Goal: Task Accomplishment & Management: Manage account settings

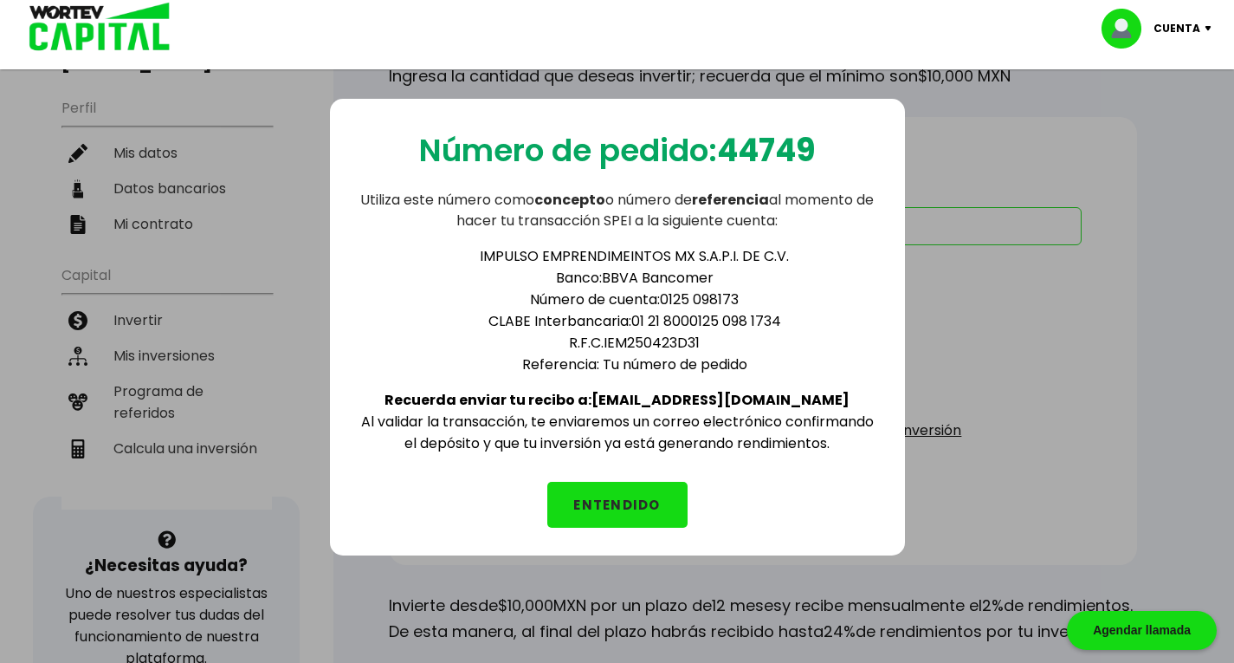
click at [578, 482] on button "ENTENDIDO" at bounding box center [617, 505] width 140 height 46
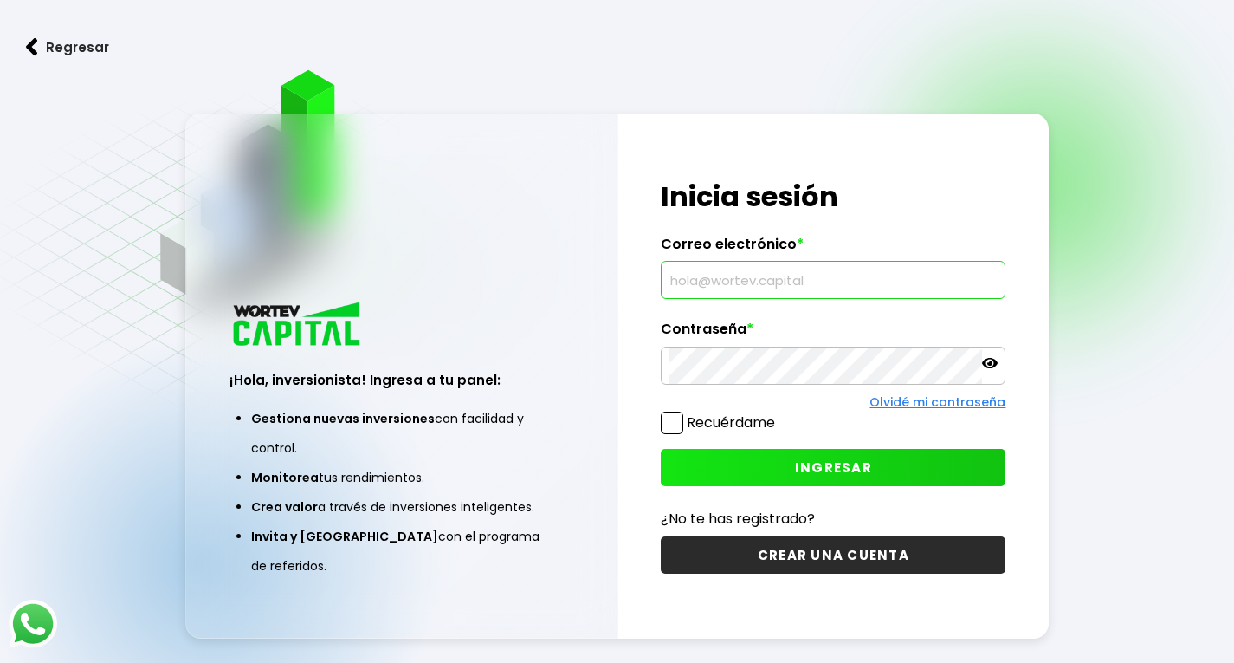
click at [729, 281] on input "text" at bounding box center [833, 280] width 329 height 36
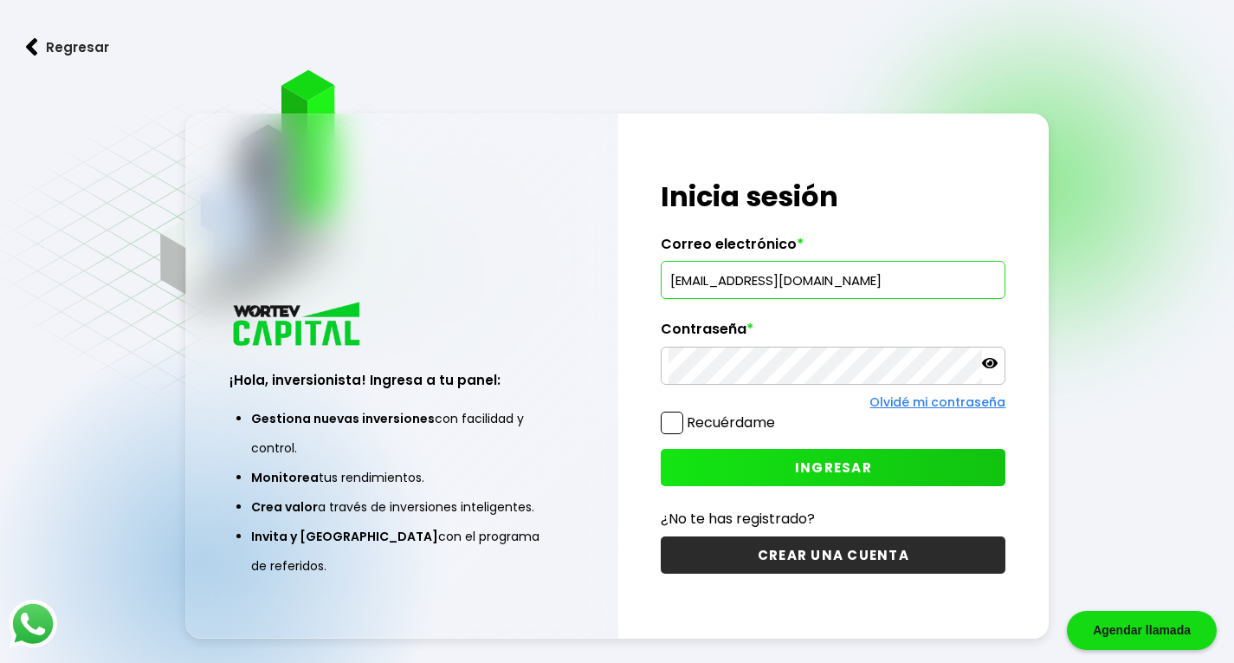
click at [814, 282] on input "silviaaguilarm@hotmil.com" at bounding box center [833, 280] width 329 height 36
type input "silviaaguilarm@hotmail.com"
click at [988, 362] on icon at bounding box center [990, 363] width 16 height 16
click at [845, 458] on span "INGRESAR" at bounding box center [833, 467] width 77 height 18
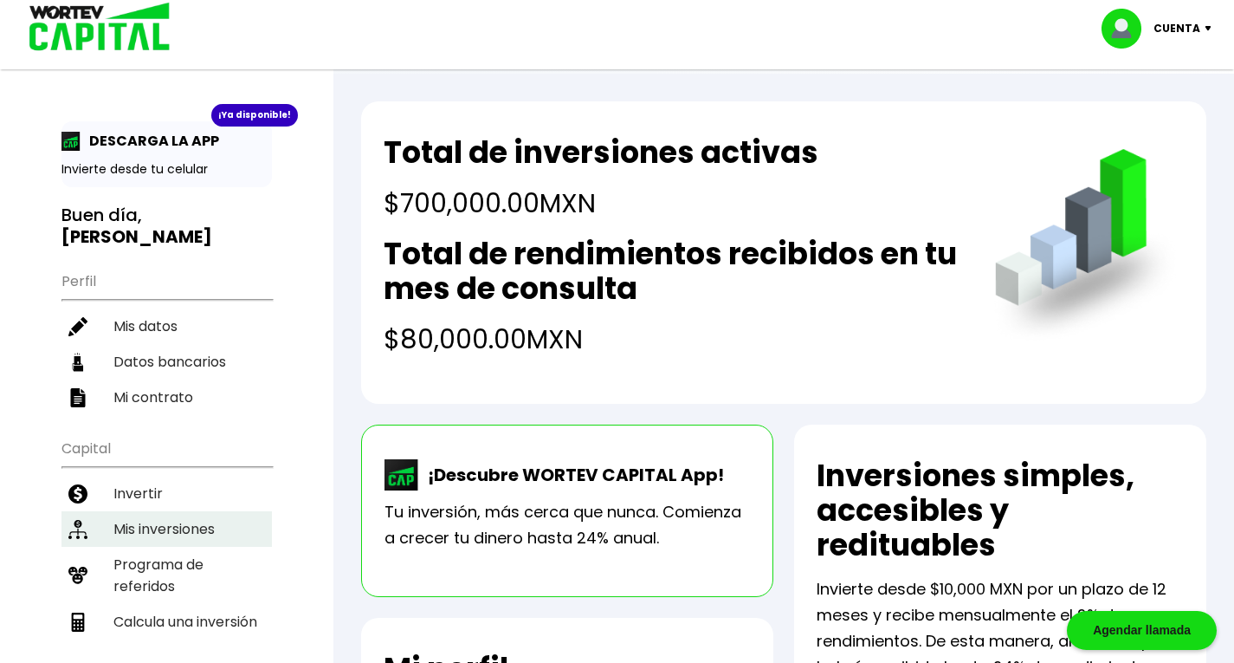
click at [180, 511] on li "Mis inversiones" at bounding box center [167, 529] width 211 height 36
